Goal: Use online tool/utility: Utilize a website feature to perform a specific function

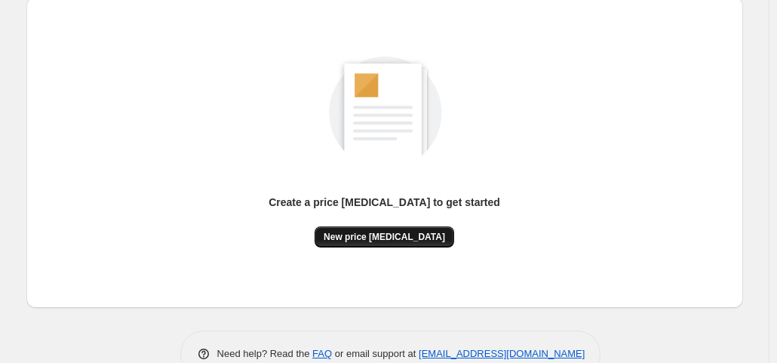
scroll to position [202, 0]
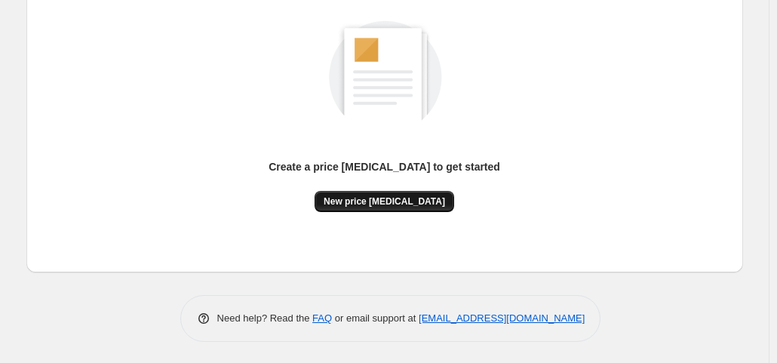
click at [396, 203] on span "New price [MEDICAL_DATA]" at bounding box center [385, 201] width 122 height 12
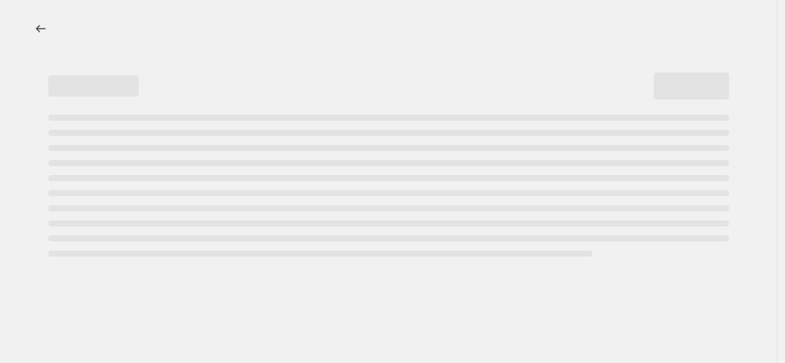
select select "percentage"
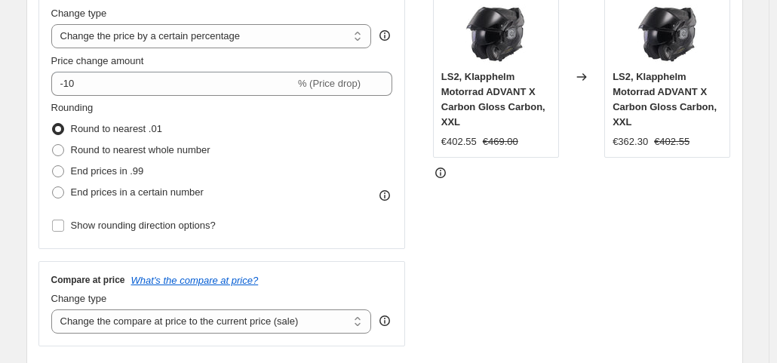
scroll to position [302, 0]
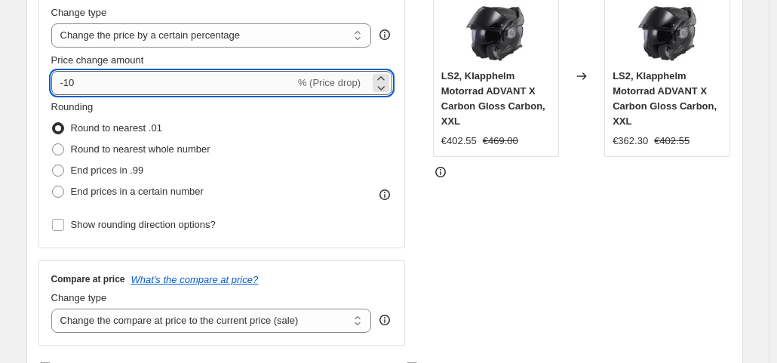
click at [149, 73] on input "-10" at bounding box center [173, 83] width 244 height 24
click at [149, 74] on input "-10" at bounding box center [173, 83] width 244 height 24
type input "-1"
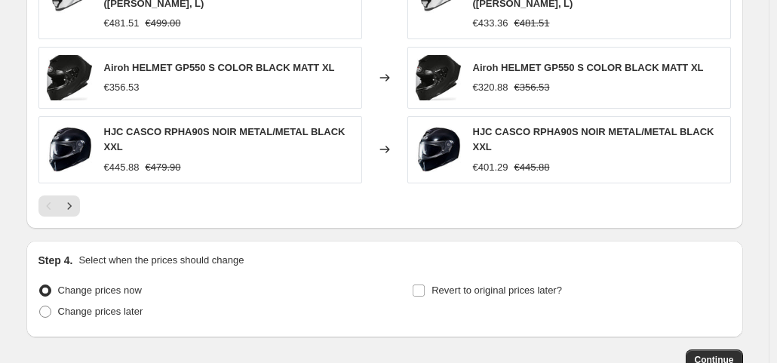
scroll to position [1191, 0]
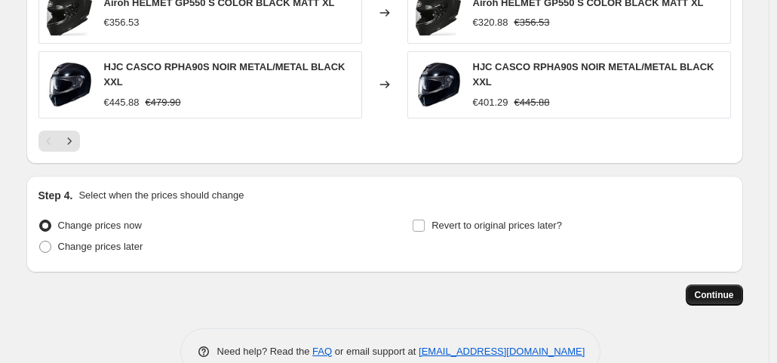
type input "-39"
click at [706, 289] on span "Continue" at bounding box center [714, 295] width 39 height 12
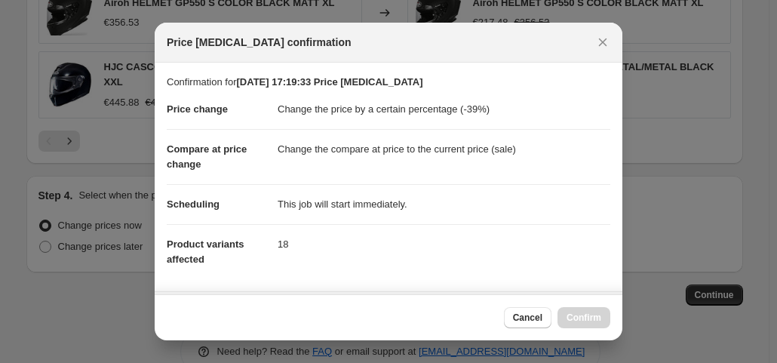
scroll to position [269, 0]
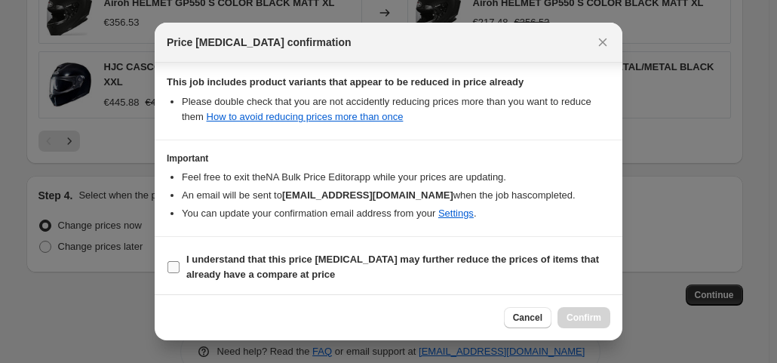
click at [183, 267] on label "I understand that this price change job may further reduce the prices of items …" at bounding box center [389, 267] width 444 height 36
click at [180, 267] on input "I understand that this price change job may further reduce the prices of items …" at bounding box center [174, 267] width 12 height 12
checkbox input "true"
click at [582, 313] on span "Confirm" at bounding box center [584, 318] width 35 height 12
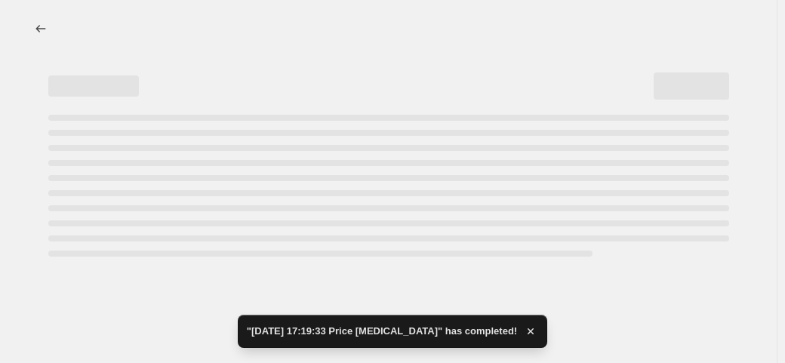
select select "percentage"
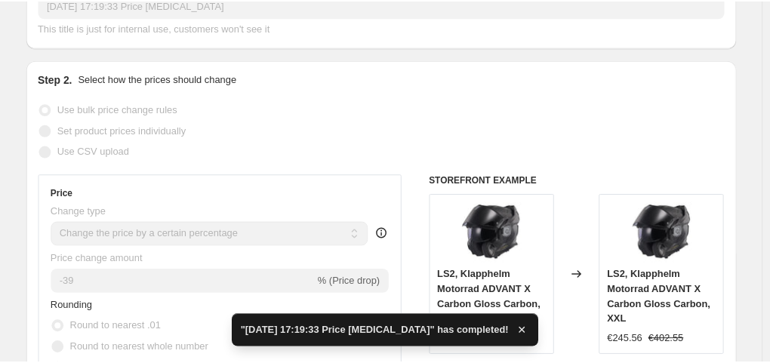
scroll to position [302, 0]
